Goal: Check status: Check status

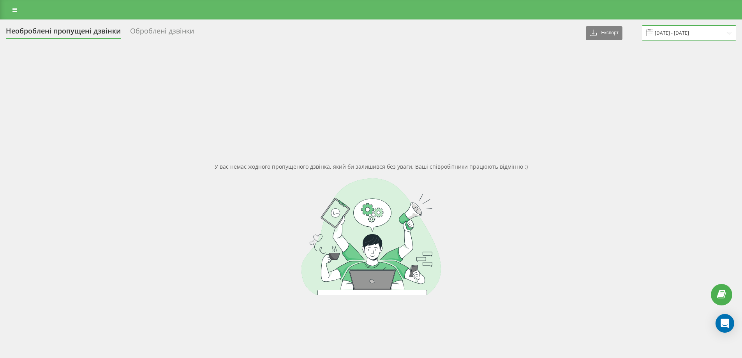
click at [685, 35] on input "[DATE] - [DATE]" at bounding box center [689, 32] width 94 height 15
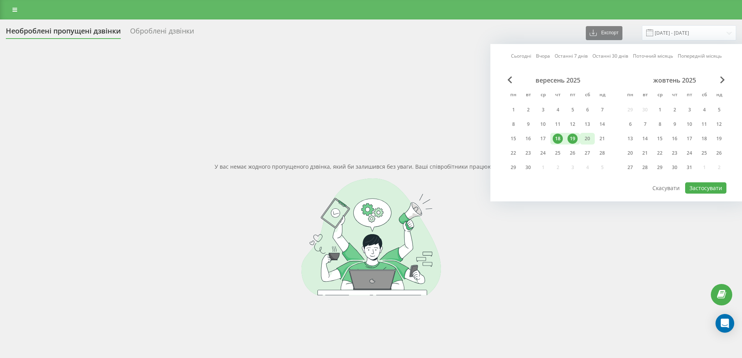
click at [589, 139] on div "20" at bounding box center [587, 139] width 10 height 10
drag, startPoint x: 576, startPoint y: 137, endPoint x: 580, endPoint y: 141, distance: 4.7
click at [576, 138] on div "19" at bounding box center [573, 139] width 10 height 10
click at [698, 189] on button "Застосувати" at bounding box center [705, 187] width 41 height 11
type input "[DATE] - [DATE]"
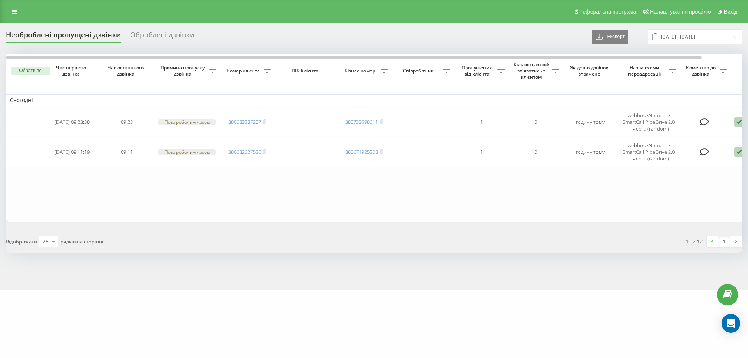
drag, startPoint x: 131, startPoint y: 202, endPoint x: 182, endPoint y: 192, distance: 51.3
click at [131, 202] on table "Сьогодні [DATE] 09:23:38 09:23 Поза робочим часом 380683287287 380733598611 1 0…" at bounding box center [395, 138] width 779 height 168
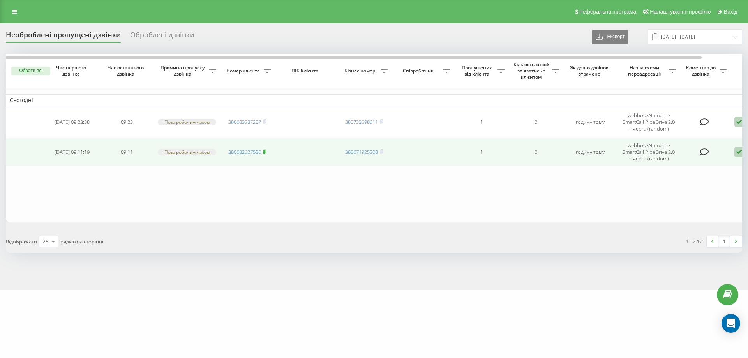
click at [266, 152] on icon at bounding box center [264, 152] width 3 height 4
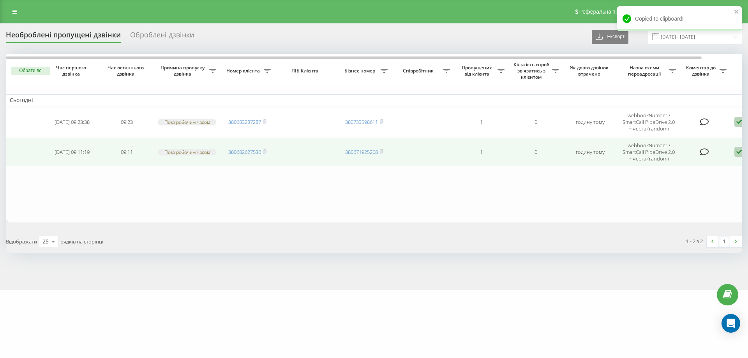
click at [268, 149] on td "380682627536" at bounding box center [247, 152] width 55 height 28
click at [264, 152] on rect at bounding box center [264, 152] width 2 height 4
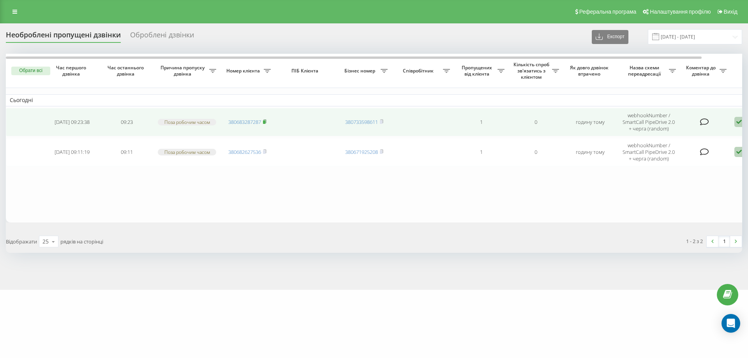
click at [266, 123] on icon at bounding box center [265, 121] width 4 height 5
